Goal: Task Accomplishment & Management: Use online tool/utility

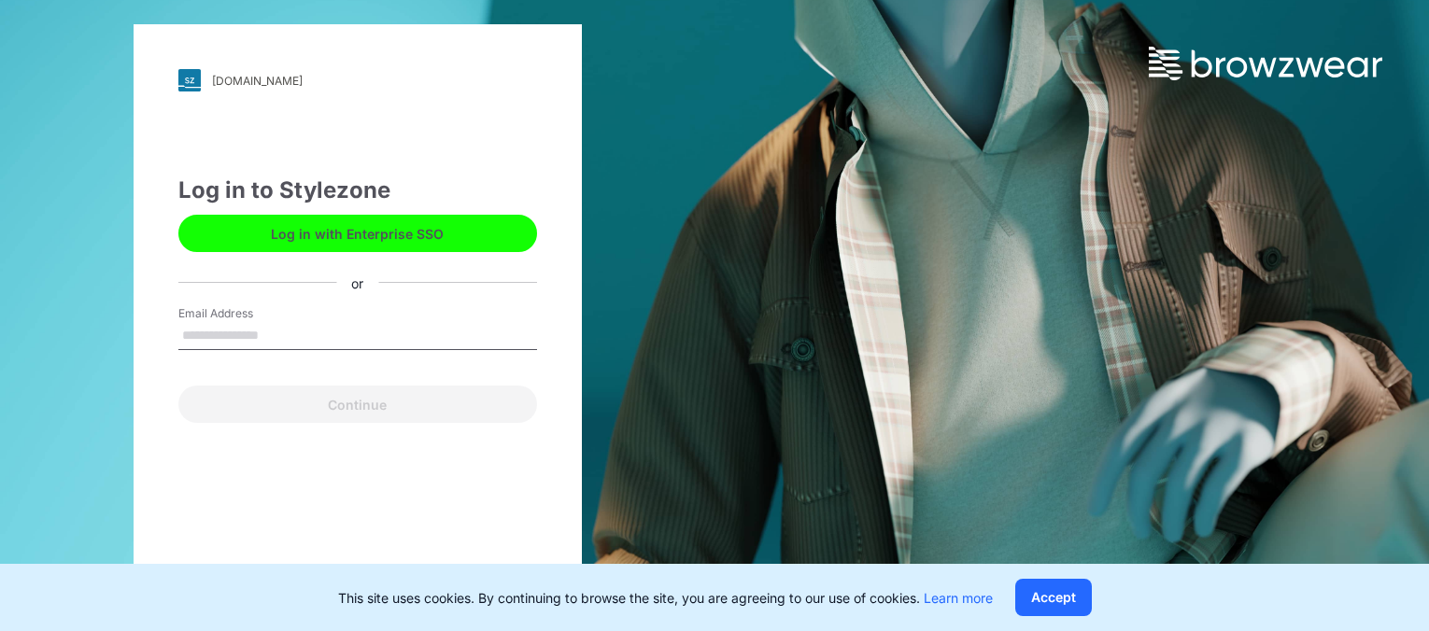
click at [266, 337] on input "Email Address" at bounding box center [357, 336] width 359 height 28
type input "**********"
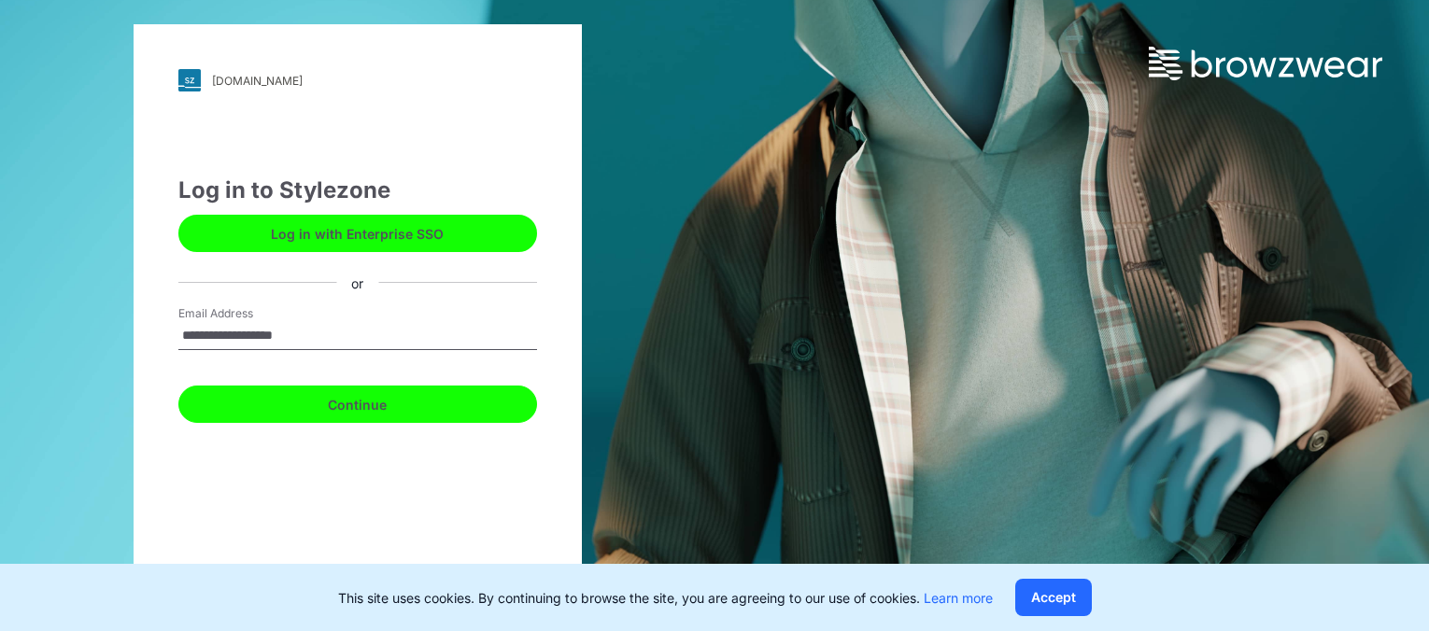
click at [349, 400] on button "Continue" at bounding box center [357, 404] width 359 height 37
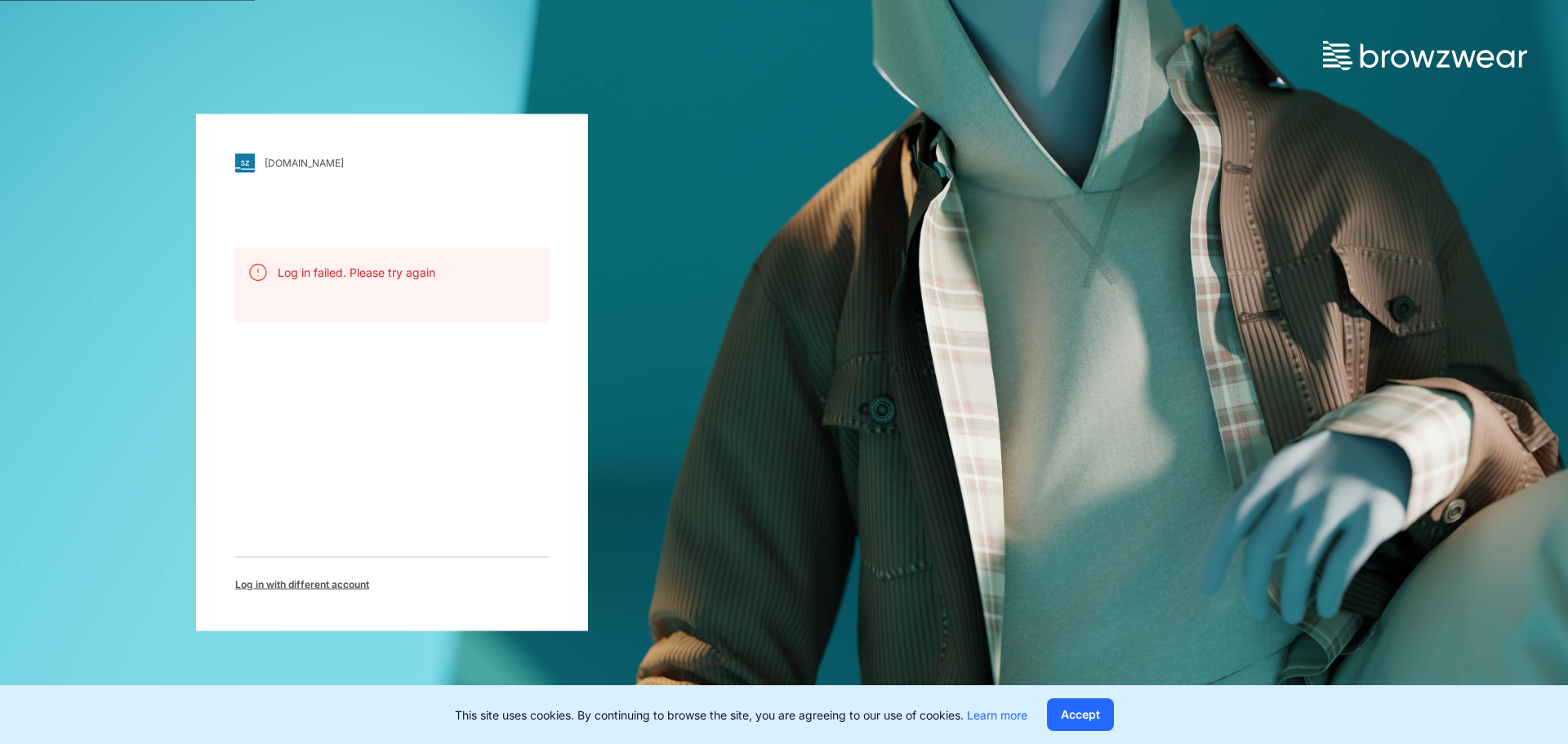
click at [892, 237] on div "oneills.stylezone.com Loading... Log in failed. Please try again Log in with di…" at bounding box center [784, 372] width 1568 height 744
drag, startPoint x: 1503, startPoint y: 1, endPoint x: 1204, endPoint y: 176, distance: 346.4
click at [1211, 179] on div "oneills.stylezone.com Loading... Log in failed. Please try again Log in with di…" at bounding box center [784, 372] width 1568 height 744
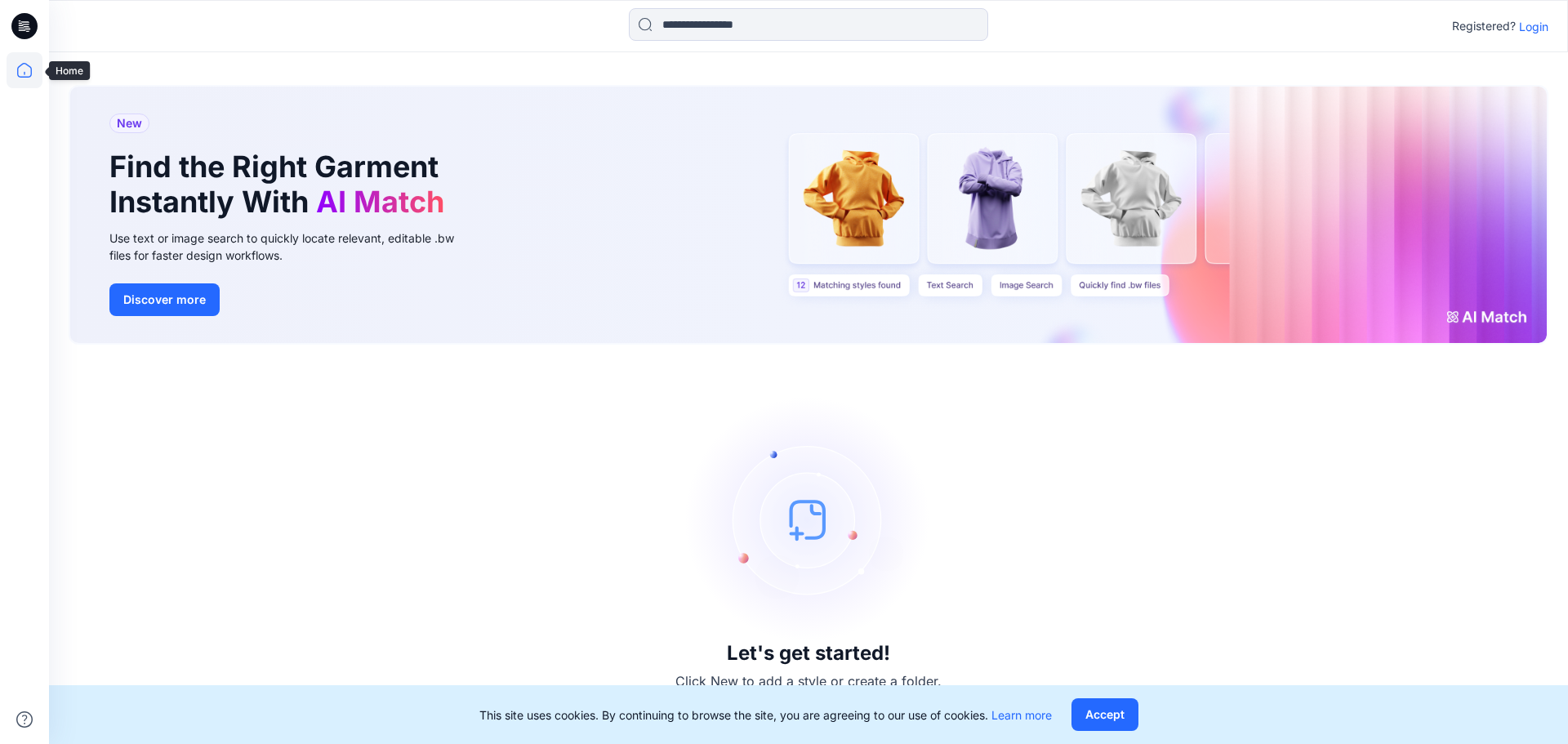
click at [22, 70] on icon at bounding box center [24, 70] width 36 height 36
click at [17, 65] on icon at bounding box center [24, 70] width 36 height 36
click at [1541, 18] on p "Login" at bounding box center [1534, 27] width 30 height 17
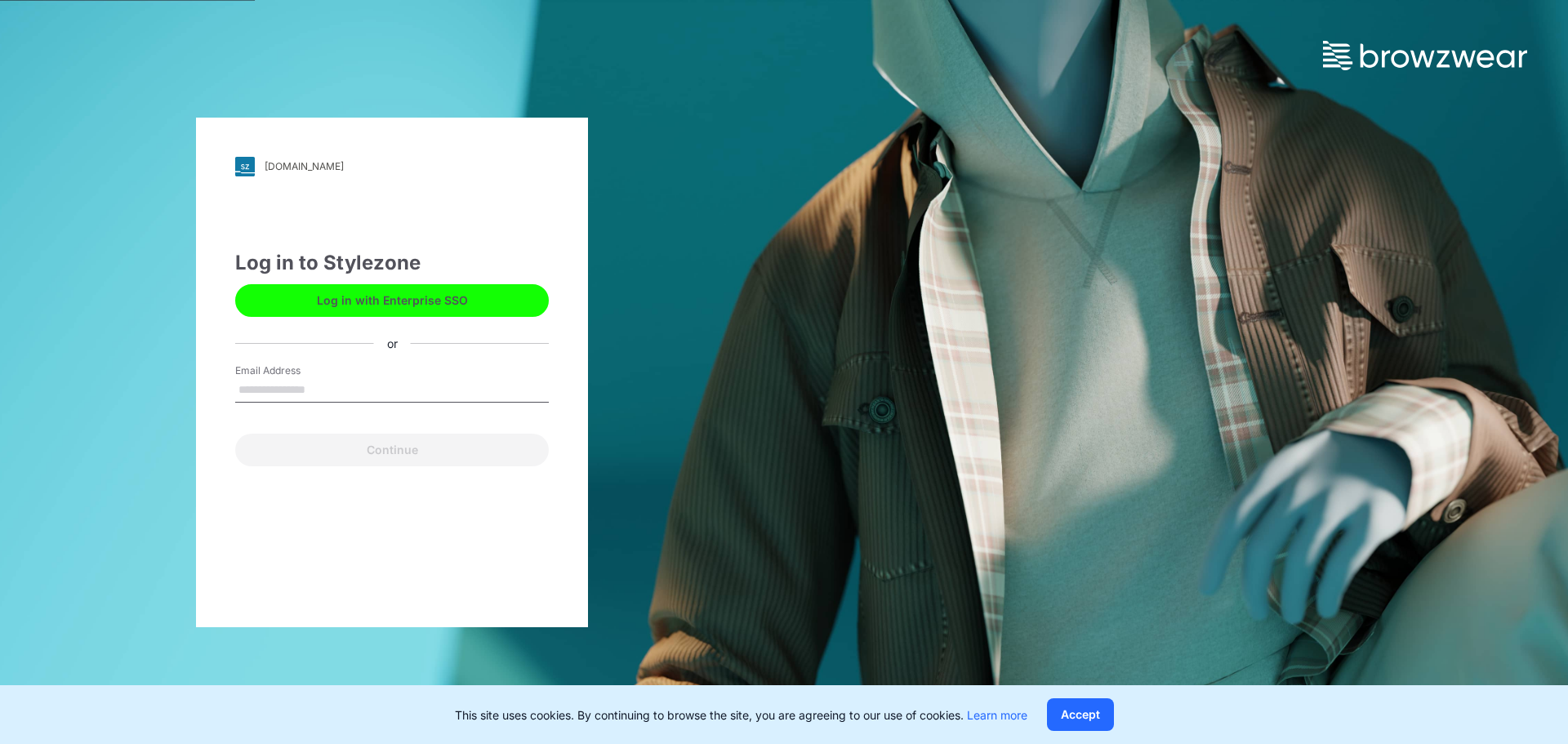
click at [279, 384] on input "Email Address" at bounding box center [392, 390] width 314 height 24
type input "**********"
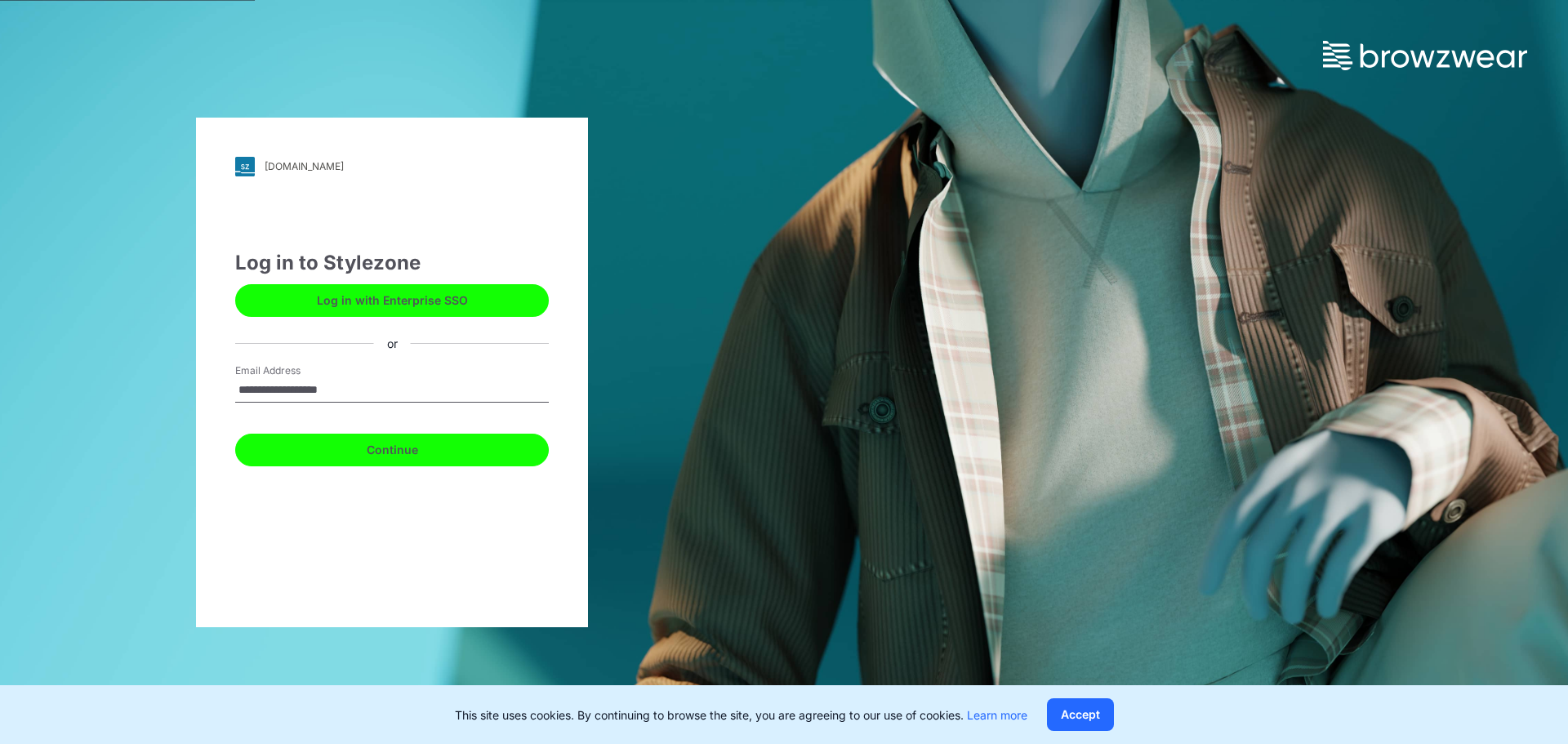
click at [416, 454] on button "Continue" at bounding box center [392, 449] width 314 height 32
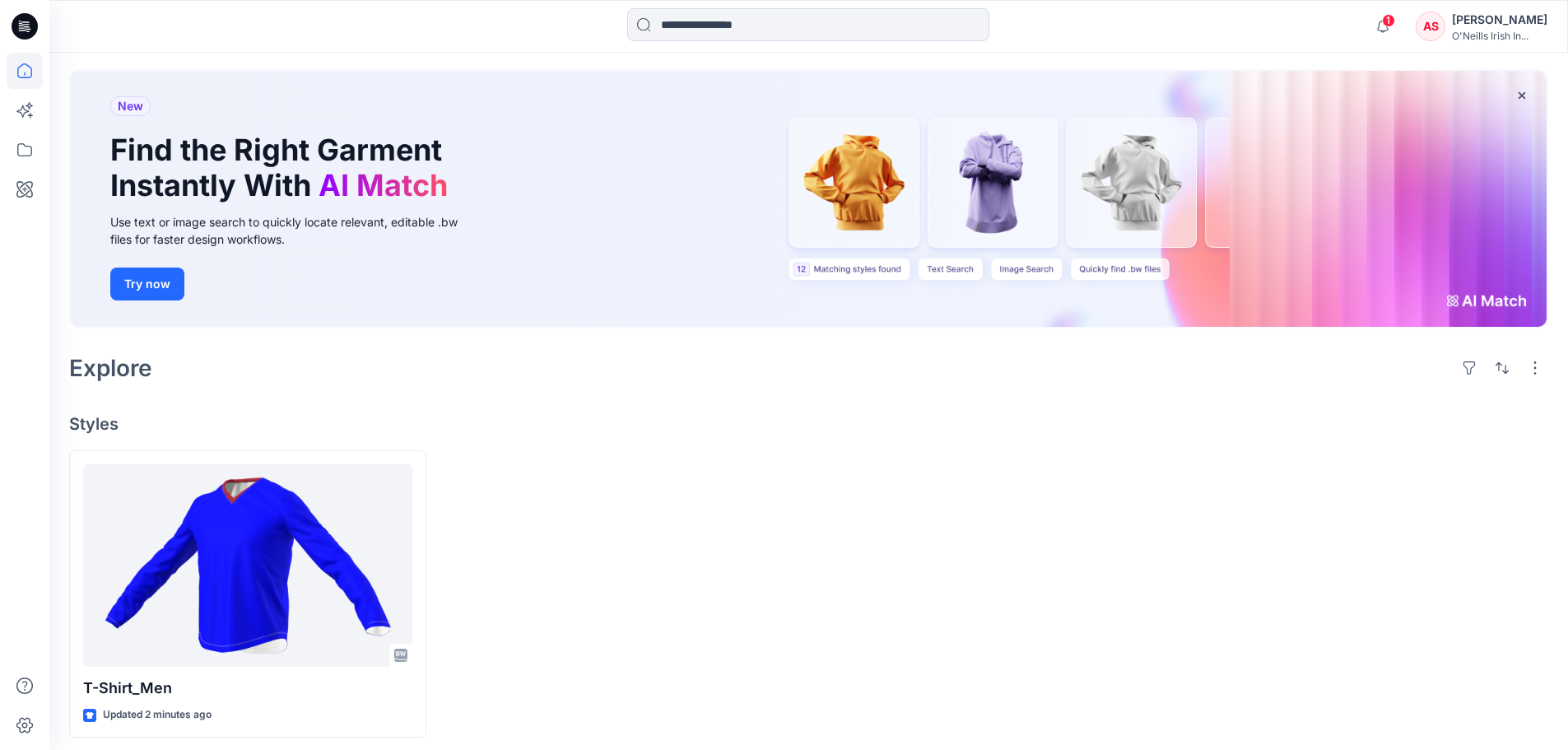
scroll to position [81, 0]
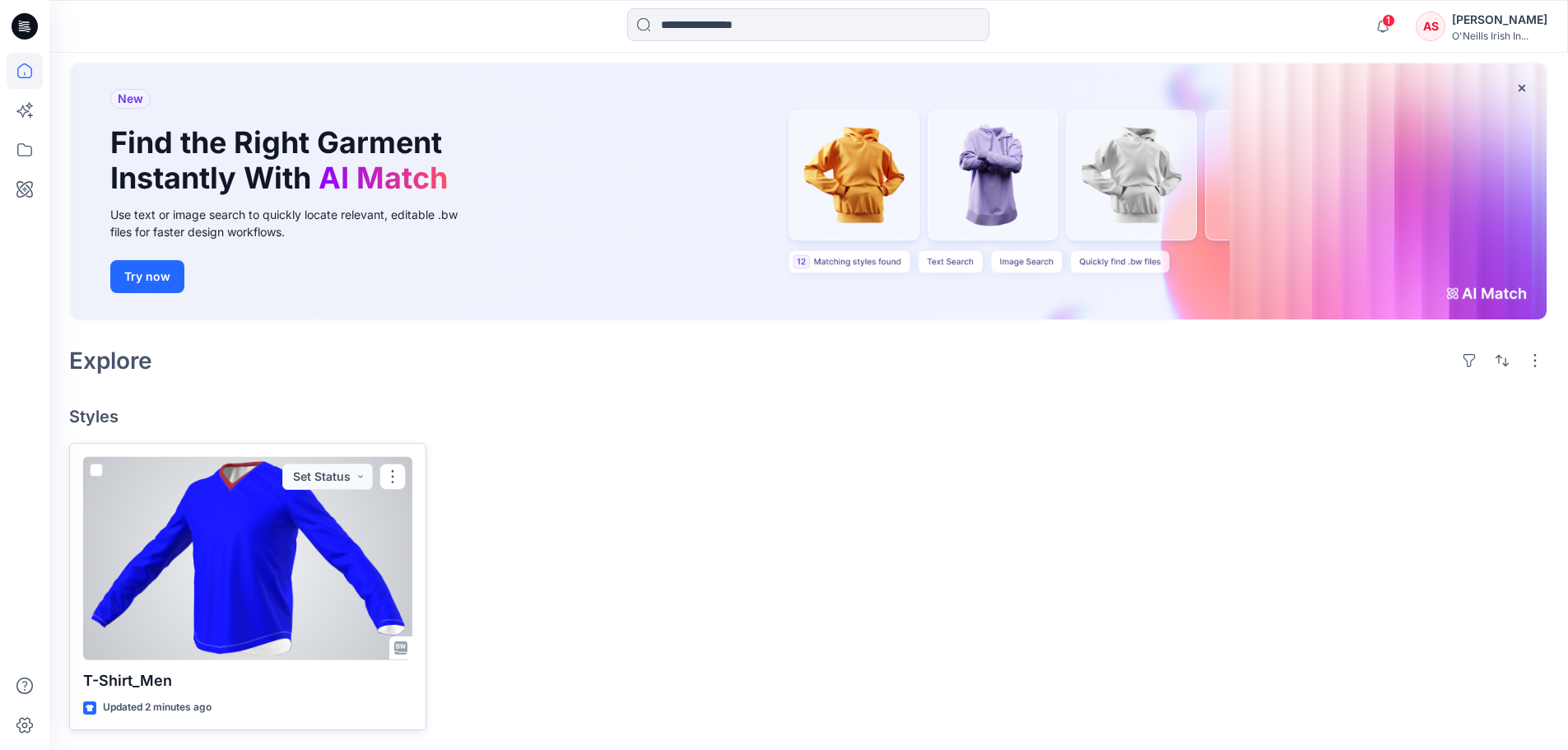
click at [224, 599] on div at bounding box center [248, 558] width 330 height 204
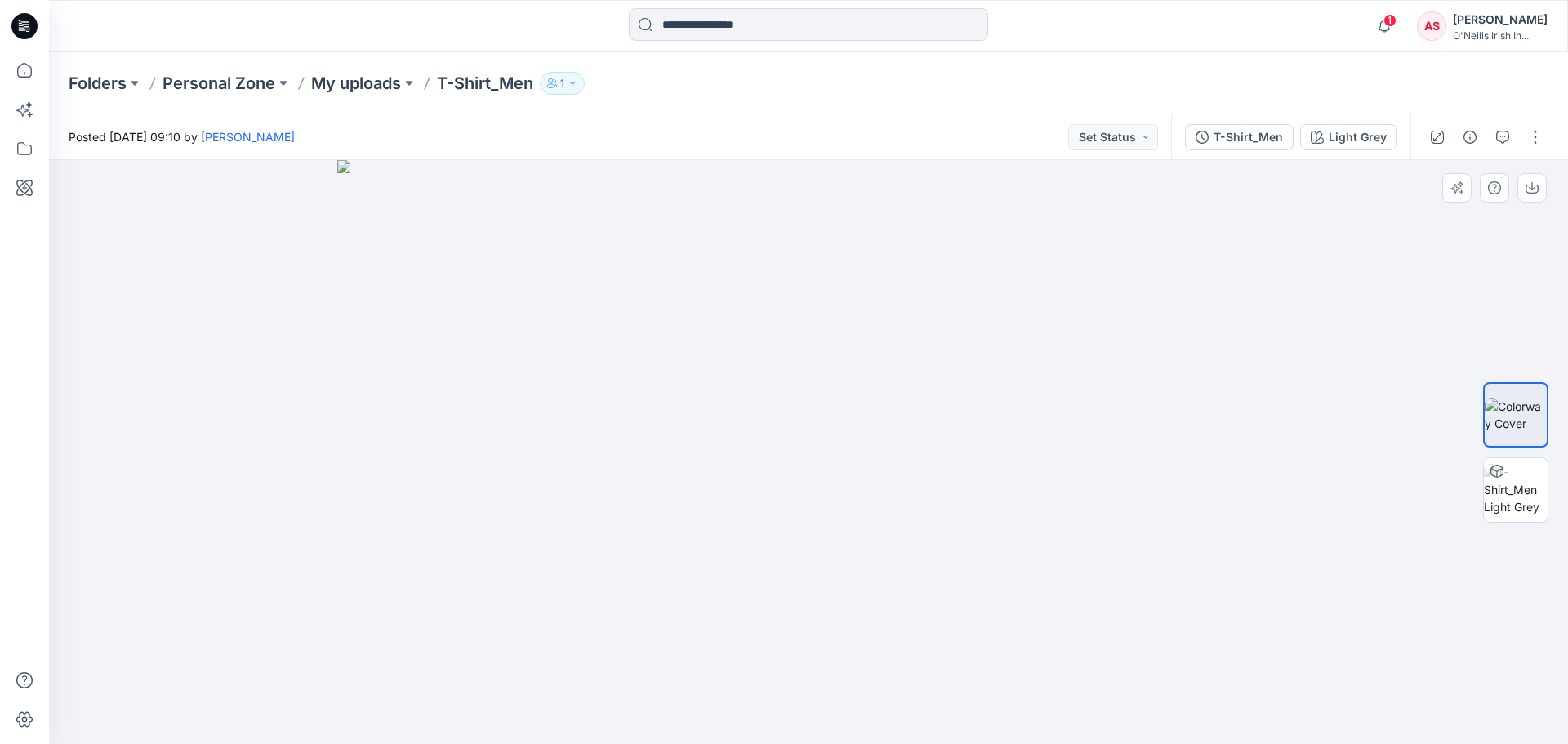
click at [862, 230] on img at bounding box center [809, 452] width 943 height 584
click at [226, 86] on p "Personal Zone" at bounding box center [219, 83] width 113 height 23
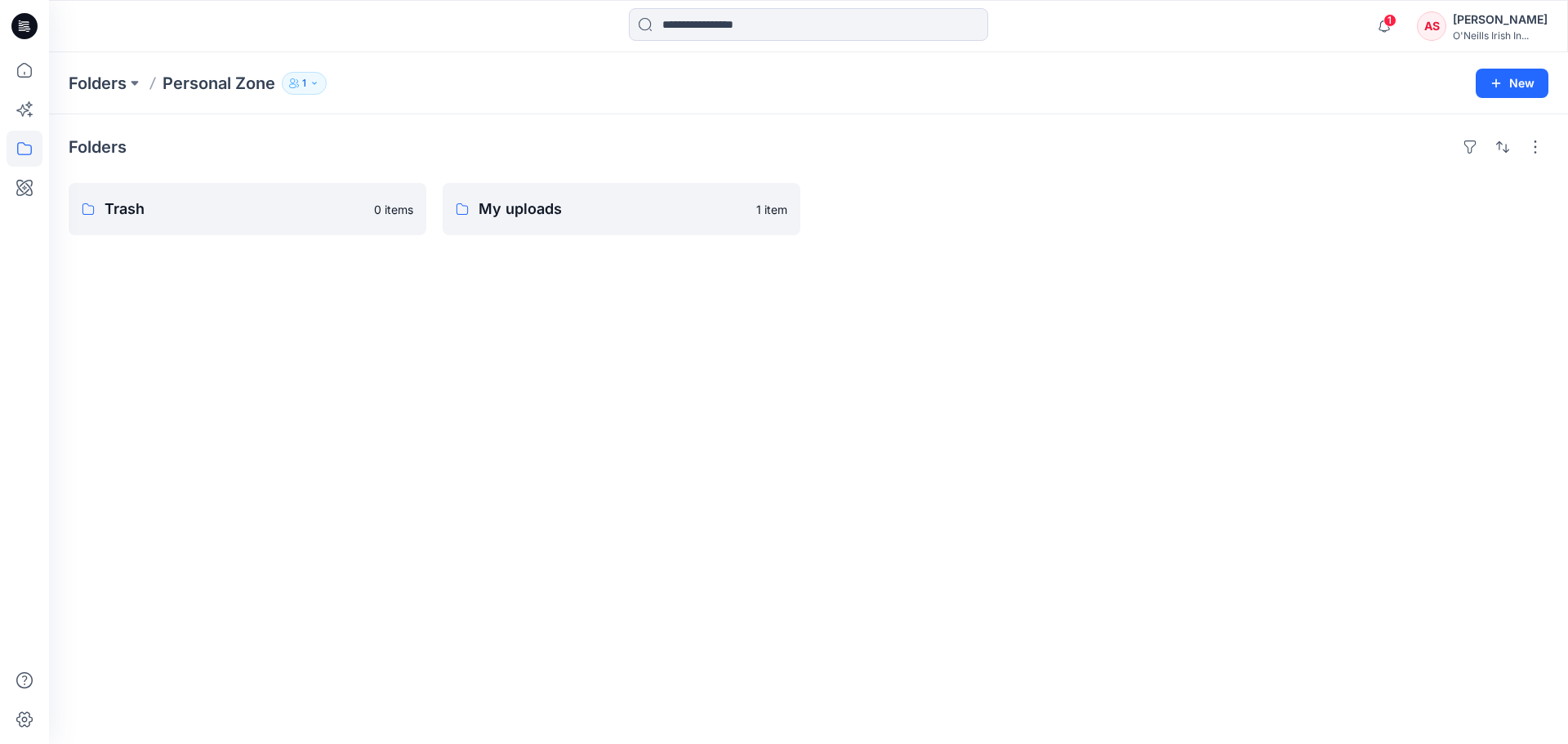
drag, startPoint x: 1495, startPoint y: 3, endPoint x: 1155, endPoint y: 157, distance: 373.3
click at [1155, 157] on div "Folders" at bounding box center [808, 147] width 1480 height 26
click at [543, 205] on p "My uploads" at bounding box center [612, 209] width 268 height 23
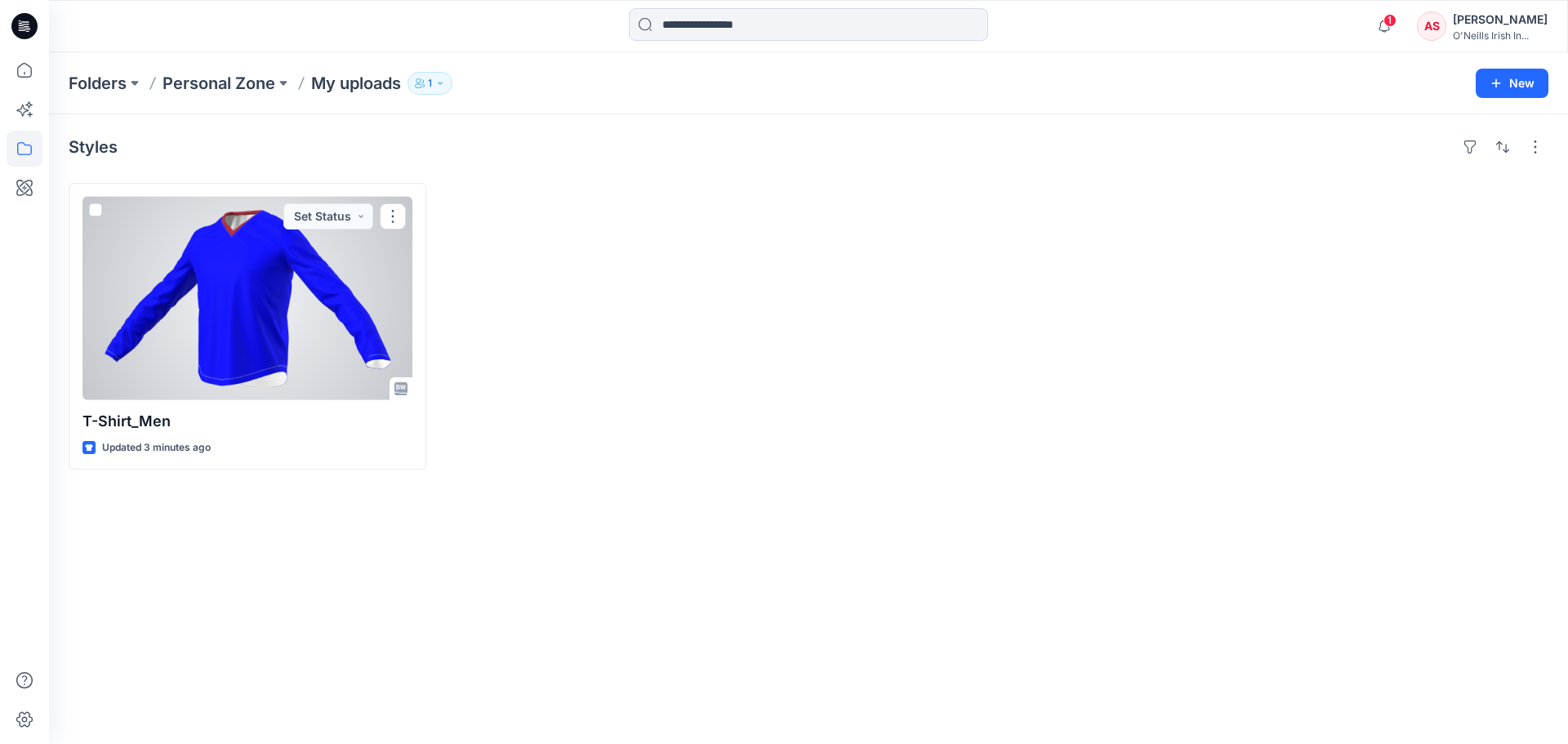
click at [272, 296] on div at bounding box center [247, 298] width 330 height 204
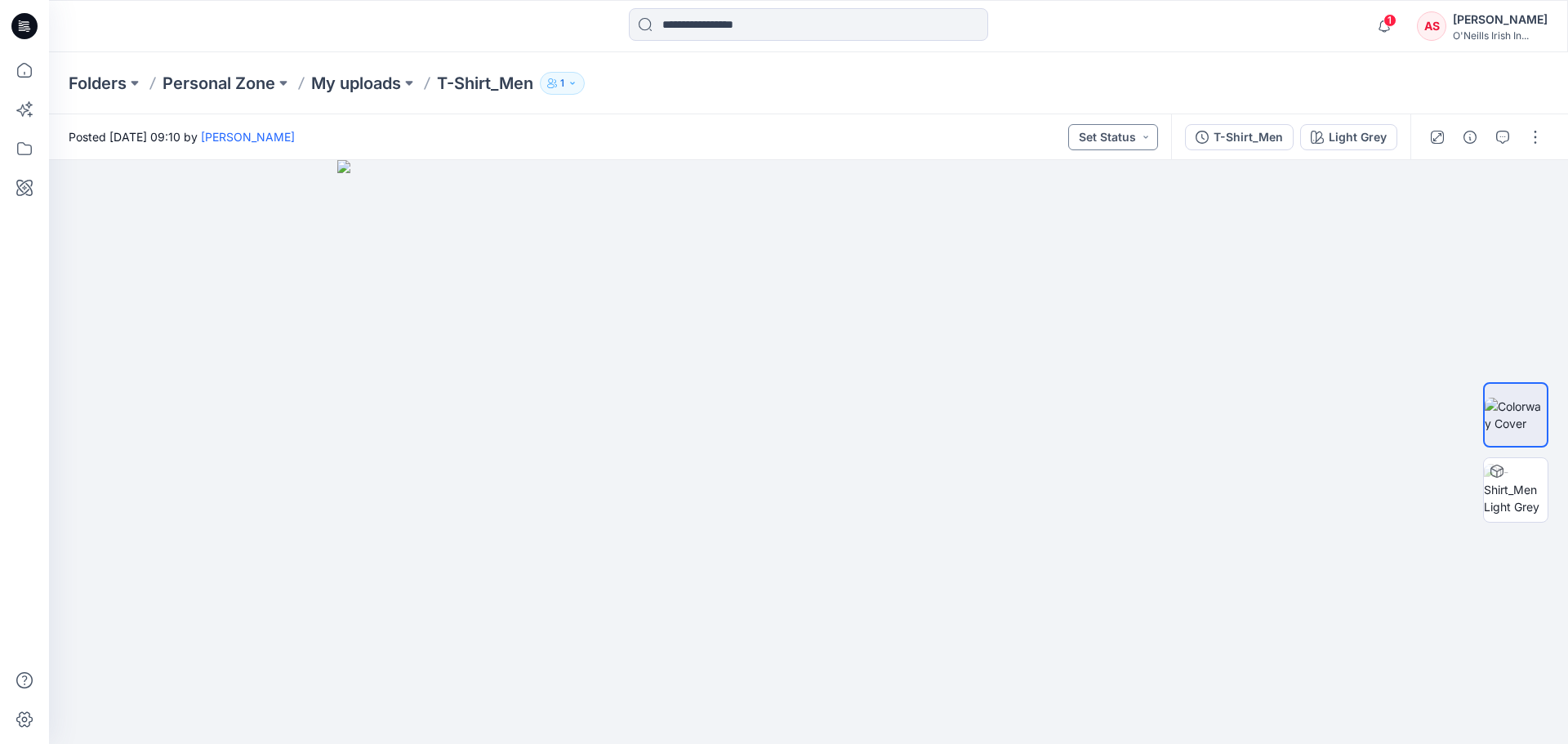
click at [1146, 137] on button "Set Status" at bounding box center [1113, 137] width 90 height 26
click at [1223, 141] on div "T-Shirt_Men" at bounding box center [1248, 137] width 69 height 18
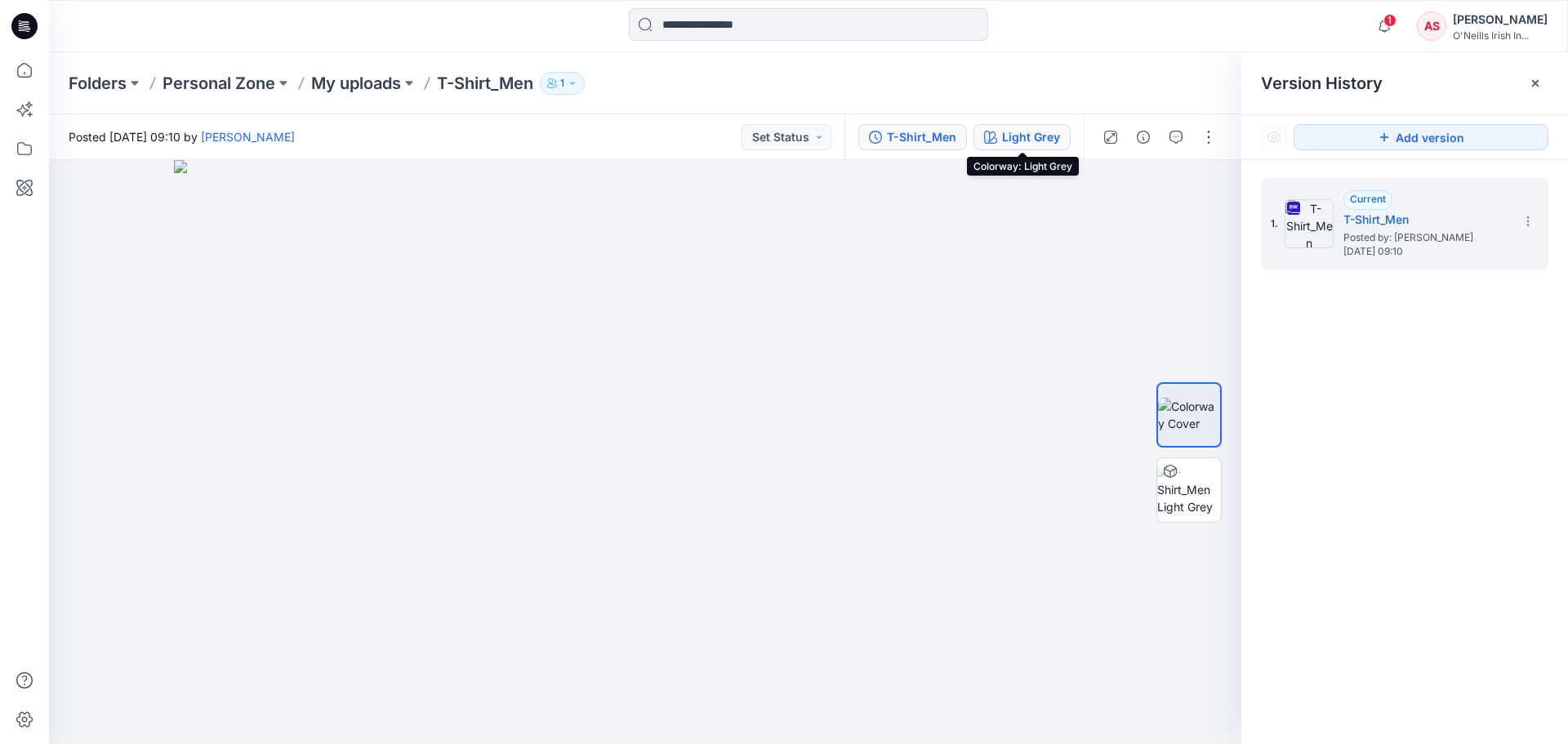
click at [1025, 139] on div "Light Grey" at bounding box center [1031, 137] width 58 height 18
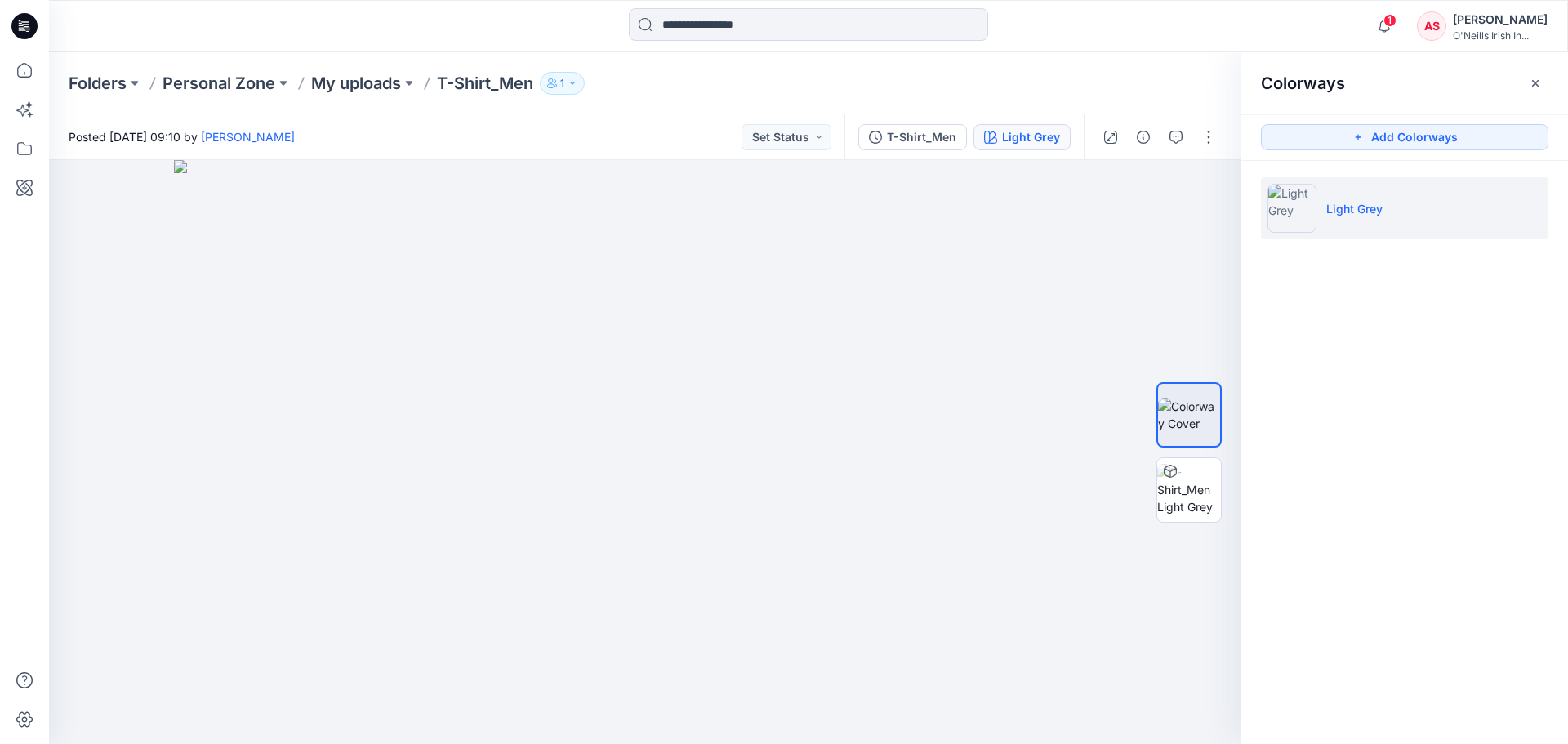
click at [1290, 203] on img at bounding box center [1292, 208] width 49 height 49
click at [1384, 140] on button "Add Colorways" at bounding box center [1404, 137] width 288 height 26
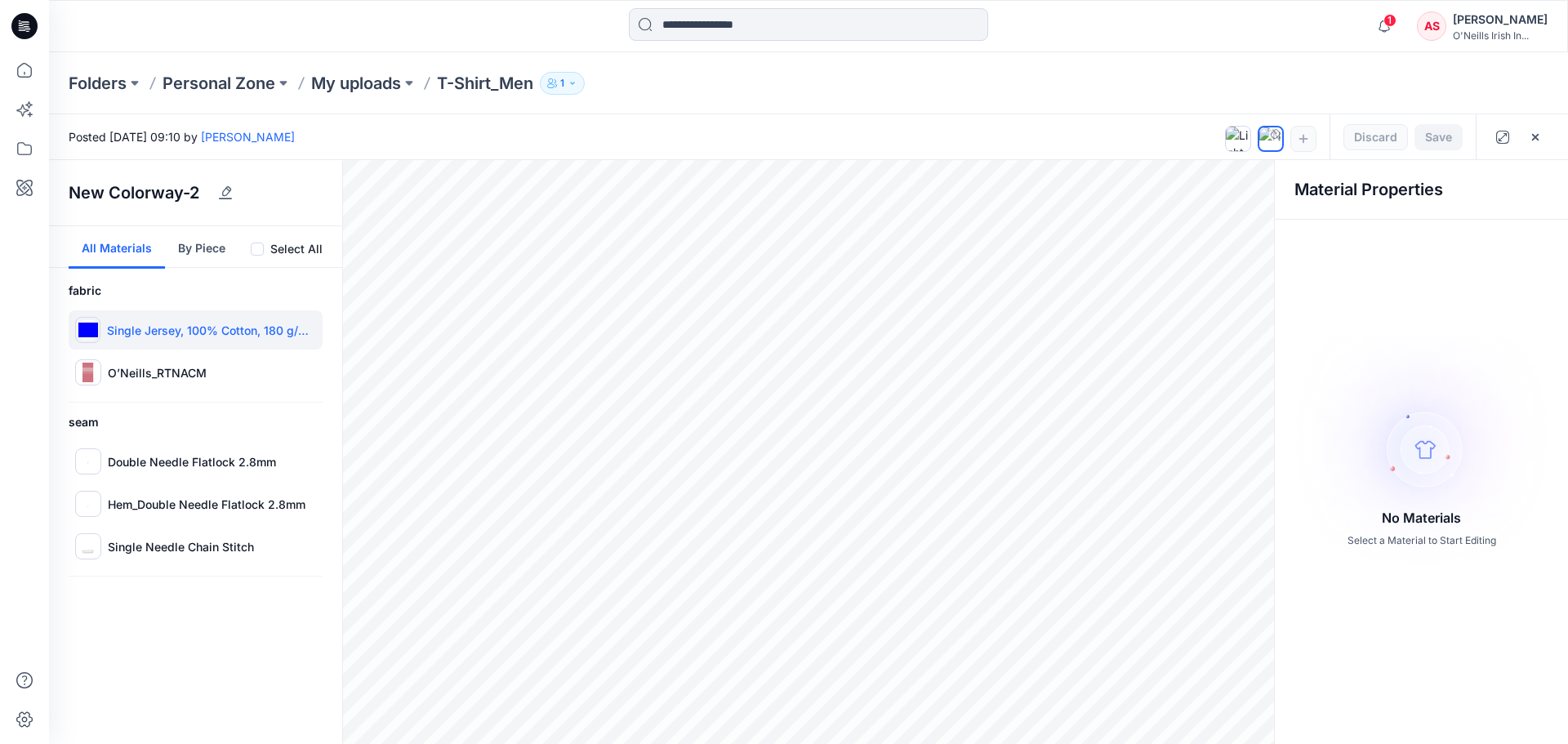
click at [93, 327] on img at bounding box center [88, 330] width 19 height 19
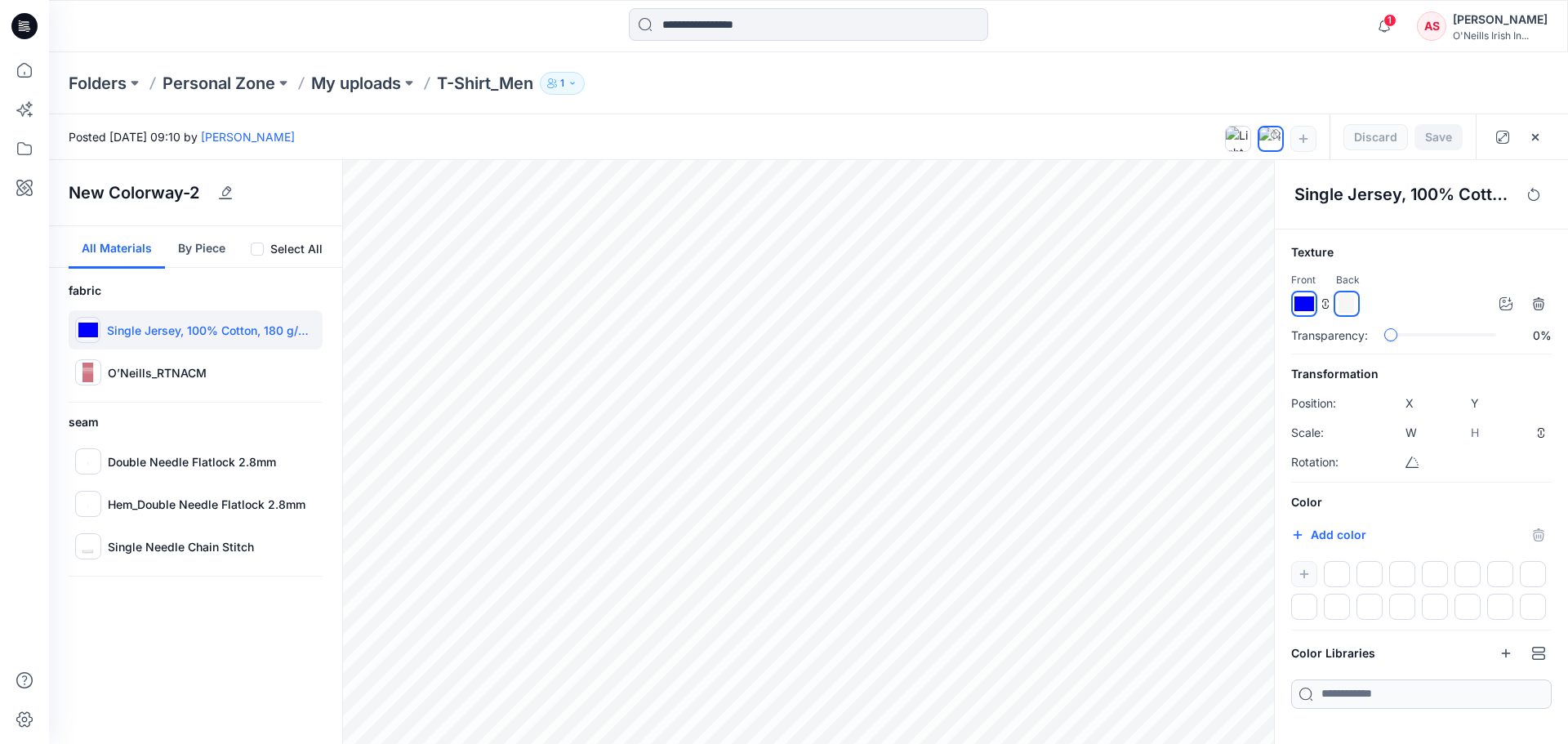
click at [1306, 302] on img at bounding box center [1304, 303] width 19 height 19
click at [1340, 532] on button "Add color" at bounding box center [1328, 534] width 75 height 19
type input "*******"
